Goal: Information Seeking & Learning: Learn about a topic

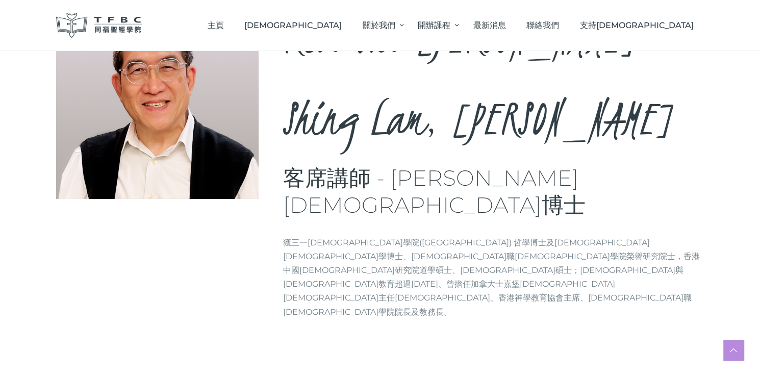
scroll to position [185, 0]
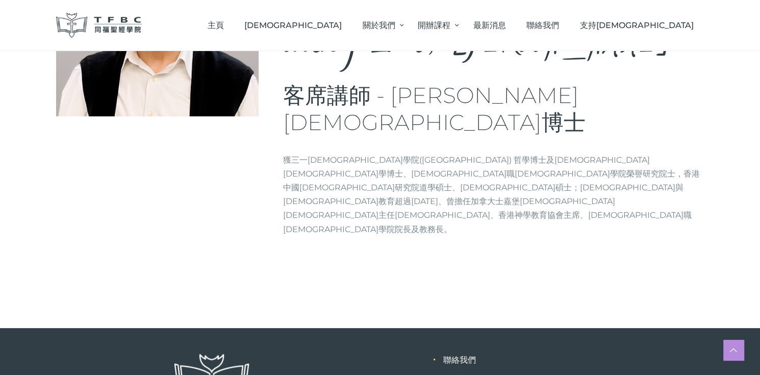
click at [463, 374] on link "學院簡介" at bounding box center [459, 379] width 33 height 10
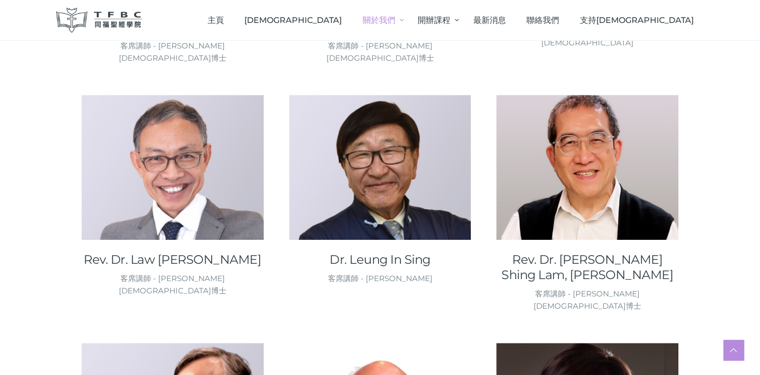
scroll to position [1071, 0]
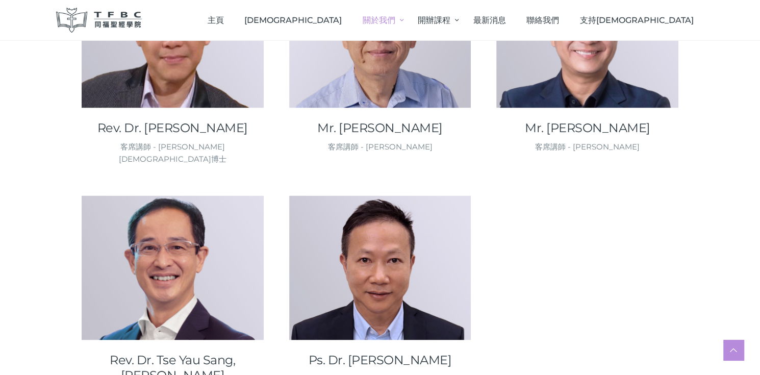
scroll to position [1530, 0]
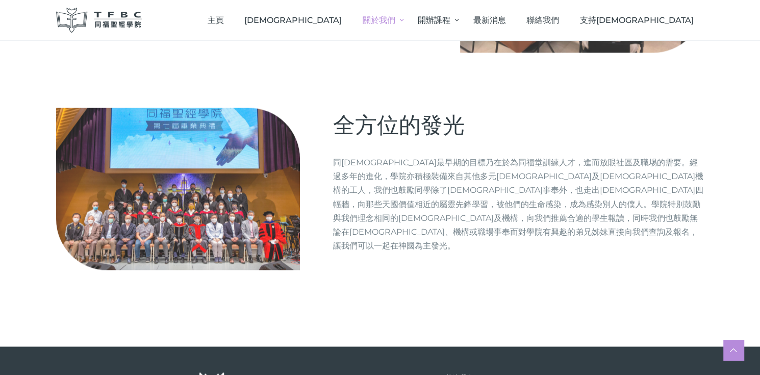
scroll to position [1226, 0]
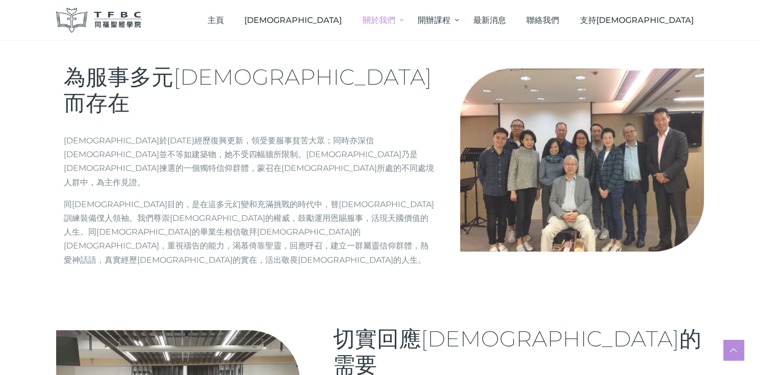
scroll to position [206, 0]
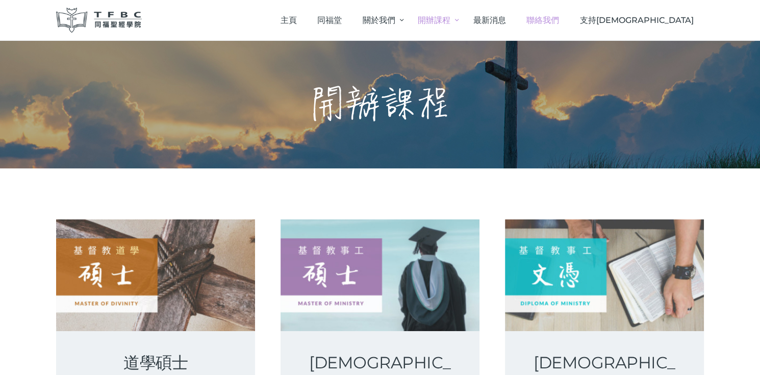
click at [559, 22] on span "聯絡我們" at bounding box center [542, 20] width 33 height 10
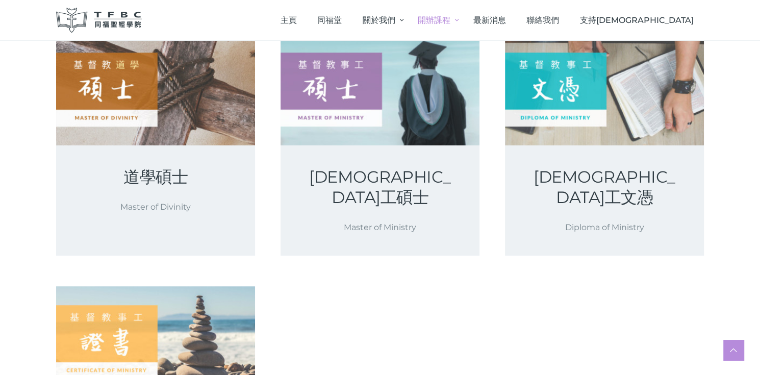
scroll to position [204, 0]
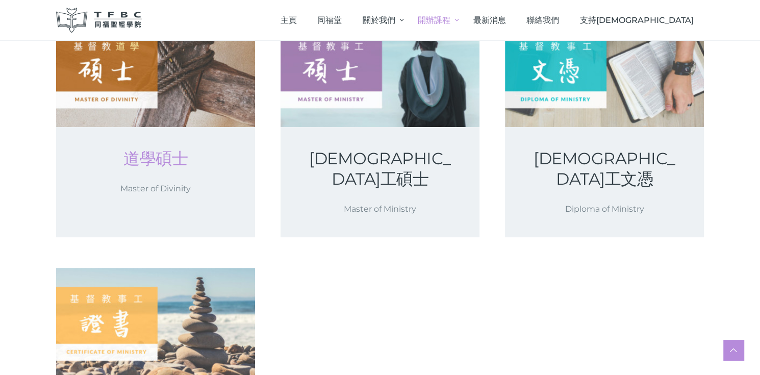
click at [176, 159] on link "道學碩士" at bounding box center [156, 158] width 150 height 20
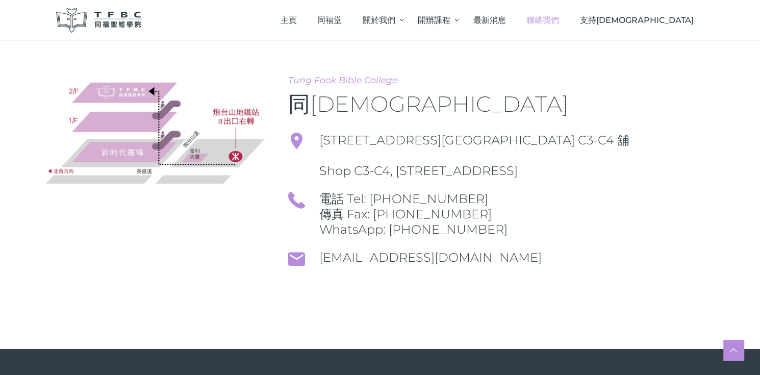
scroll to position [153, 0]
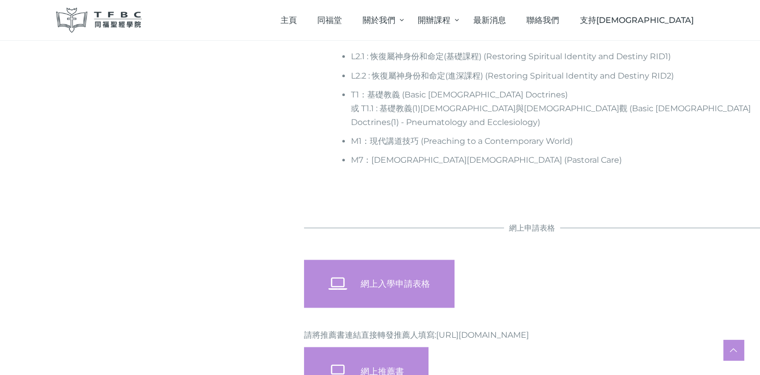
scroll to position [816, 0]
